Goal: Information Seeking & Learning: Learn about a topic

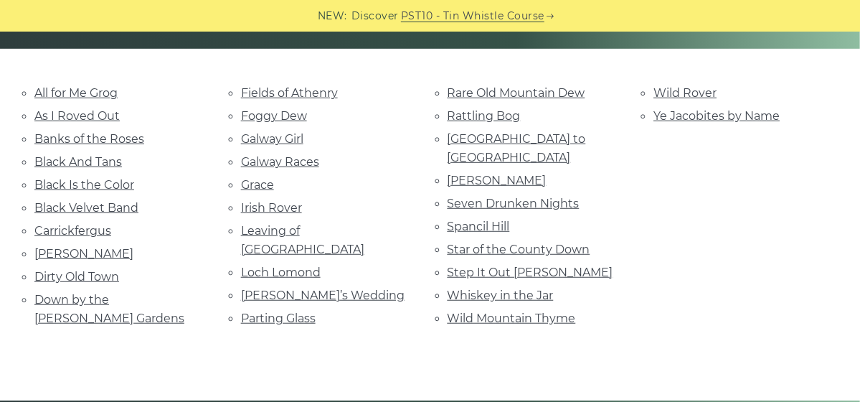
scroll to position [307, 0]
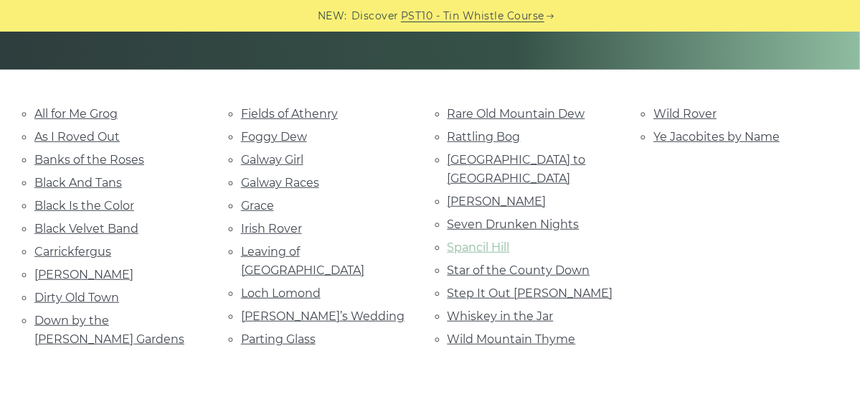
click at [475, 240] on link "Spancil Hill" at bounding box center [478, 247] width 62 height 14
click at [488, 137] on link "Rattling Bog" at bounding box center [483, 137] width 73 height 14
click at [515, 286] on link "Step It Out Mary" at bounding box center [530, 293] width 166 height 14
click at [683, 131] on link "Ye Jacobites by Name" at bounding box center [716, 137] width 126 height 14
click at [306, 247] on link "Leaving of Liverpool" at bounding box center [302, 261] width 123 height 32
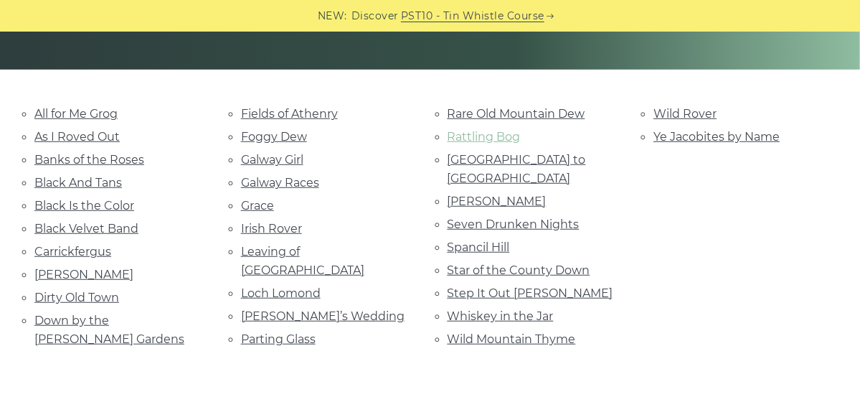
click at [499, 136] on link "Rattling Bog" at bounding box center [483, 137] width 73 height 14
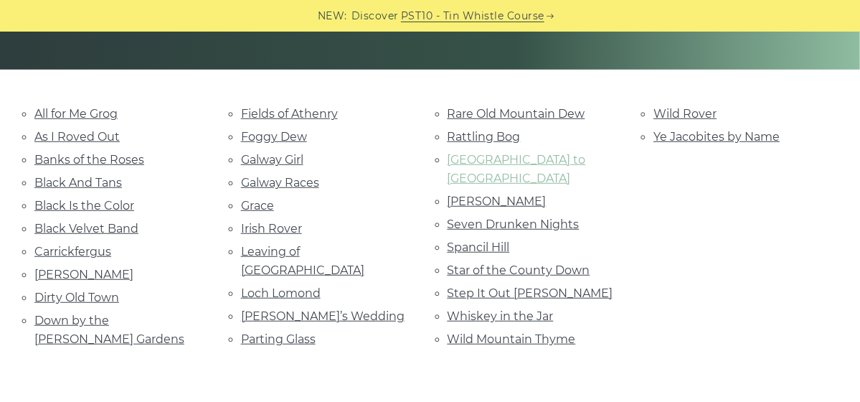
click at [536, 160] on link "[GEOGRAPHIC_DATA] to [GEOGRAPHIC_DATA]" at bounding box center [516, 169] width 138 height 32
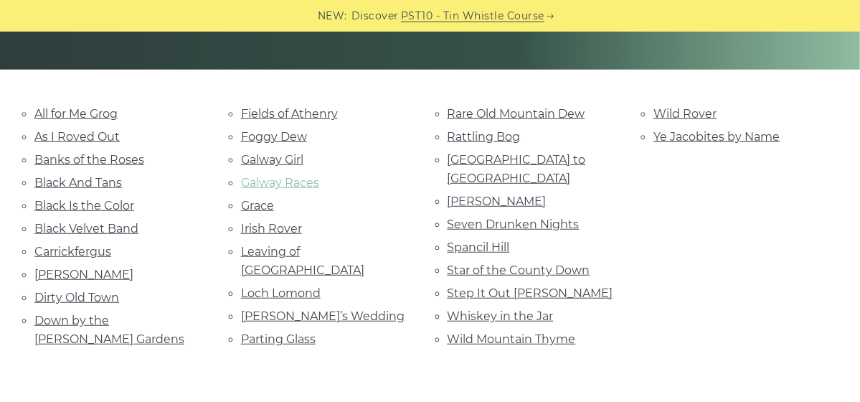
click at [281, 176] on link "Galway Races" at bounding box center [280, 183] width 78 height 14
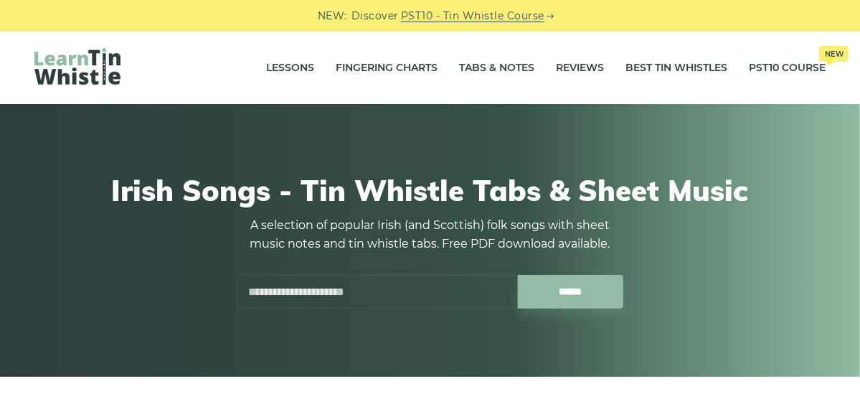
scroll to position [0, 0]
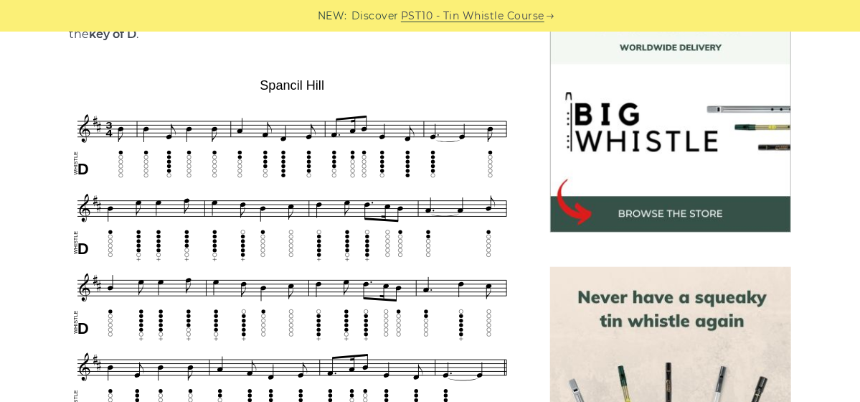
scroll to position [359, 0]
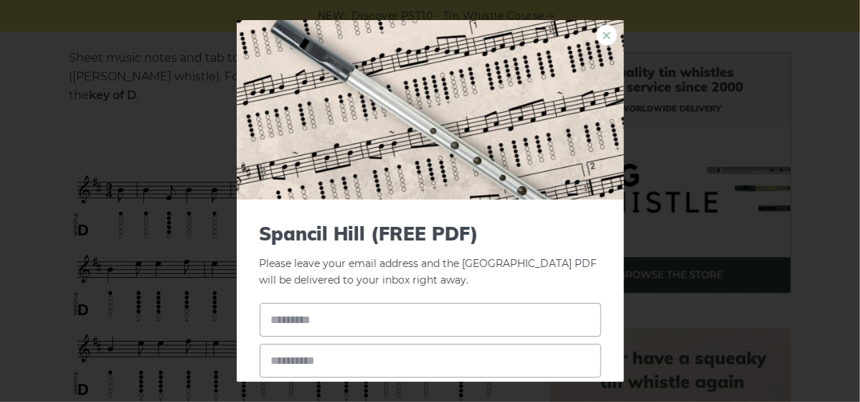
click at [600, 39] on link "×" at bounding box center [607, 35] width 22 height 22
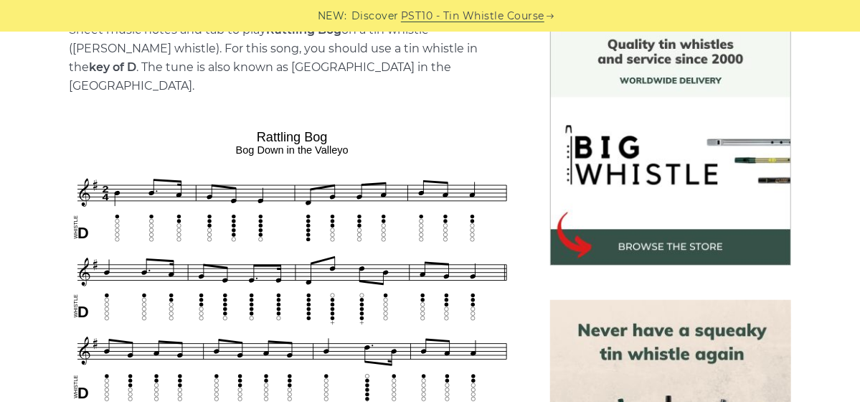
scroll to position [359, 0]
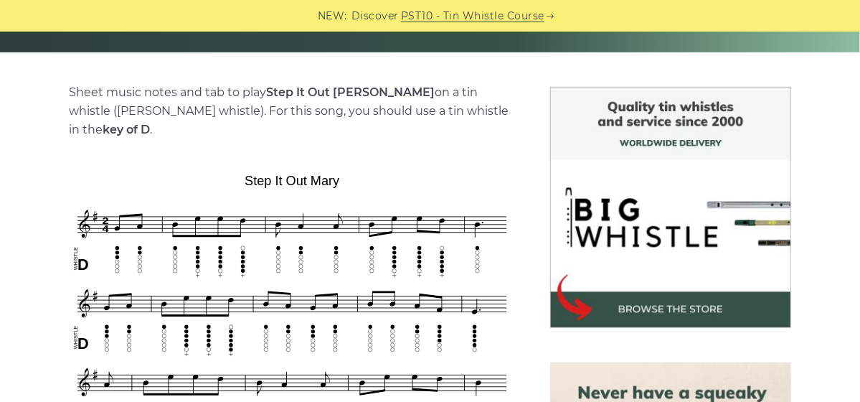
scroll to position [359, 0]
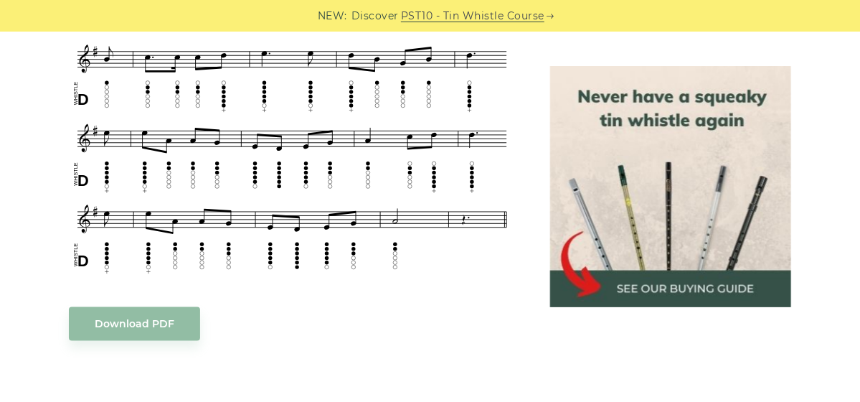
scroll to position [645, 0]
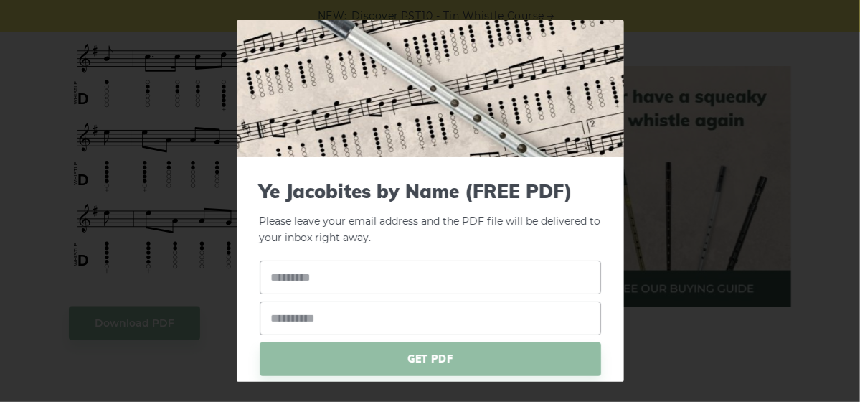
scroll to position [0, 0]
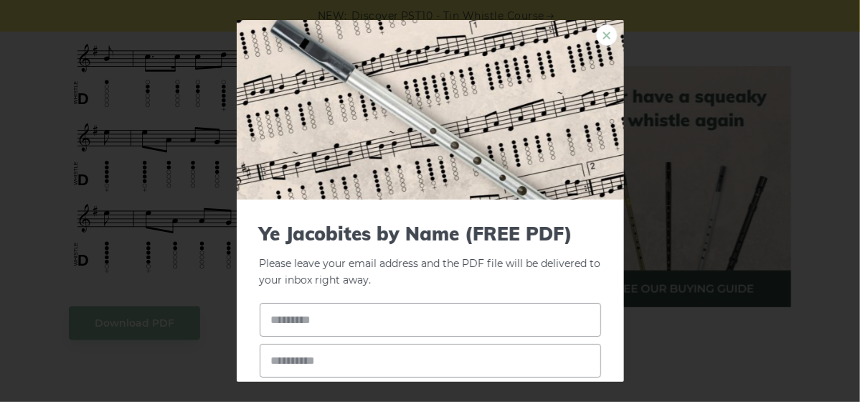
click at [596, 36] on link "×" at bounding box center [607, 35] width 22 height 22
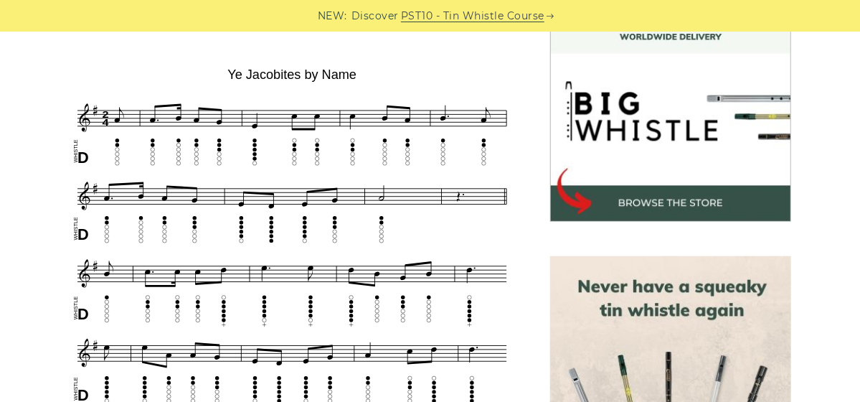
scroll to position [502, 0]
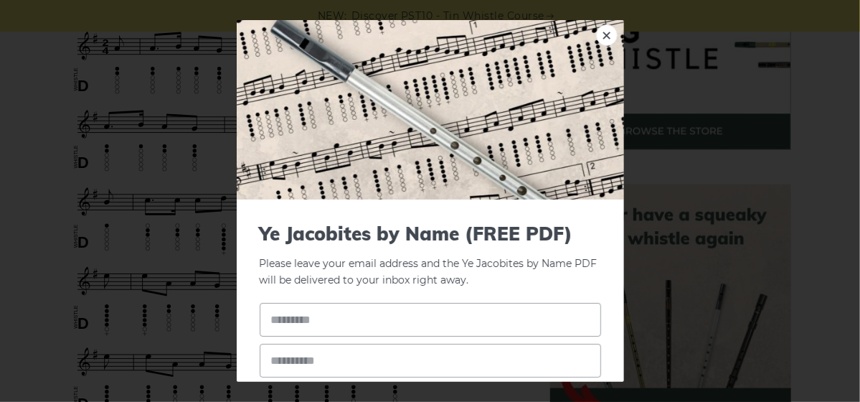
drag, startPoint x: 303, startPoint y: 169, endPoint x: 702, endPoint y: 101, distance: 404.3
click at [702, 101] on div "× Ye Jacobites by Name (FREE PDF) Please leave your email address and the Ye Ja…" at bounding box center [430, 201] width 860 height 402
click at [596, 37] on link "×" at bounding box center [607, 35] width 22 height 22
click at [596, 36] on link "×" at bounding box center [607, 35] width 22 height 22
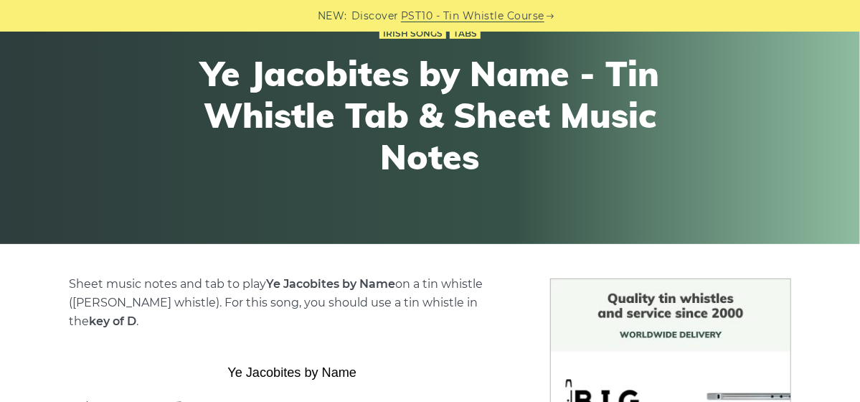
scroll to position [107, 0]
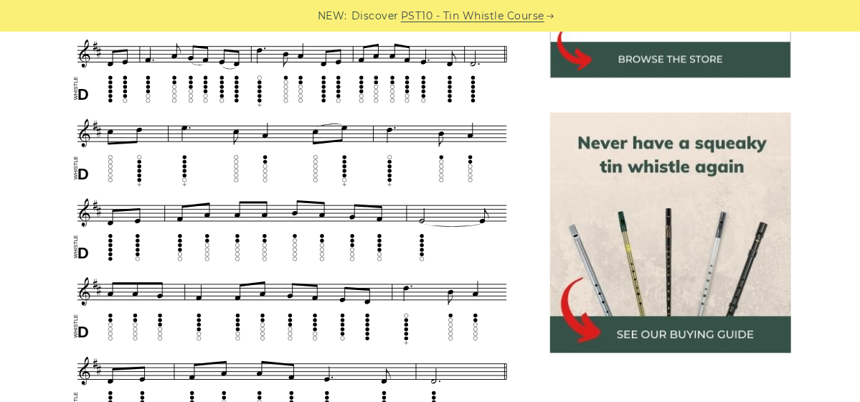
scroll to position [215, 0]
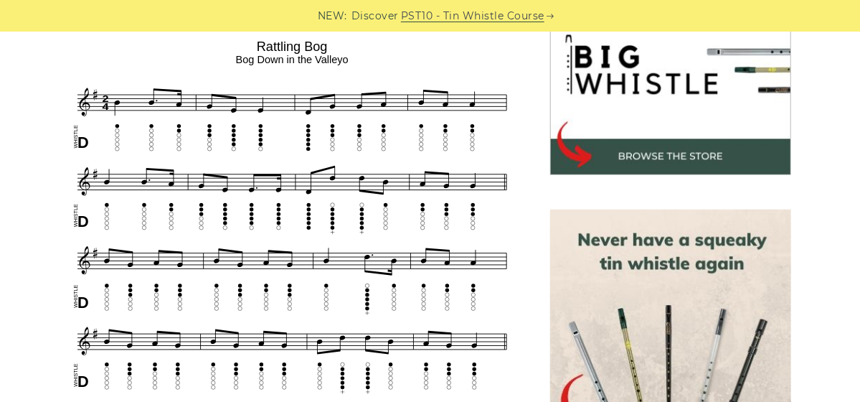
scroll to position [474, 0]
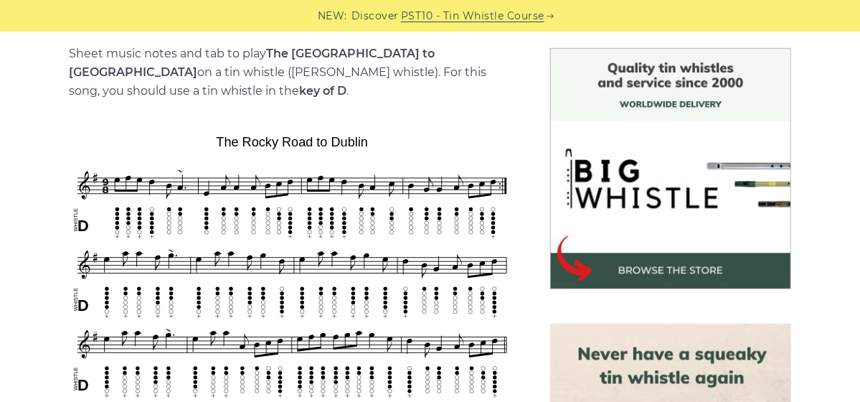
scroll to position [371, 0]
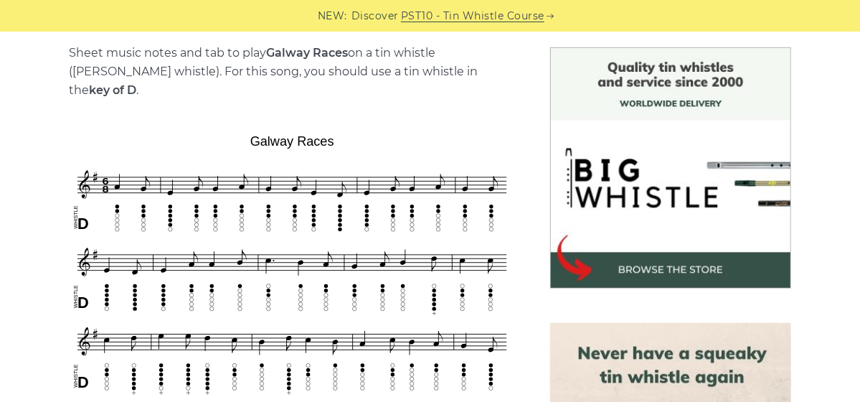
scroll to position [359, 0]
